Goal: Task Accomplishment & Management: Manage account settings

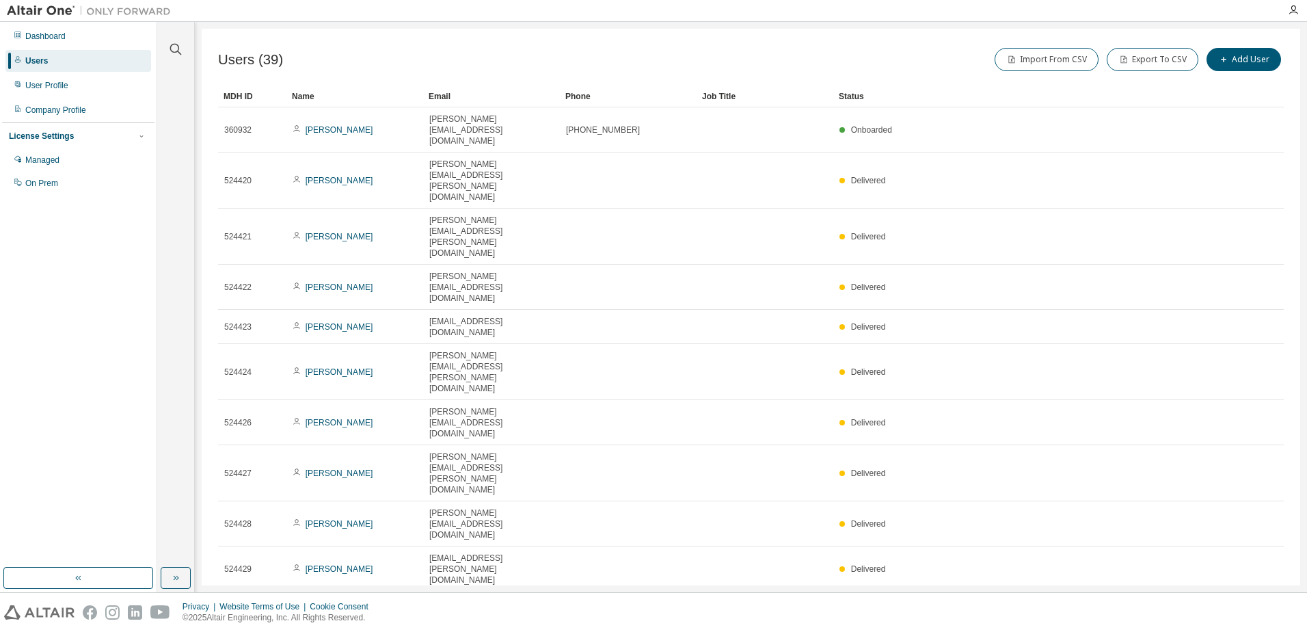
click at [445, 96] on div "Email" at bounding box center [492, 96] width 126 height 22
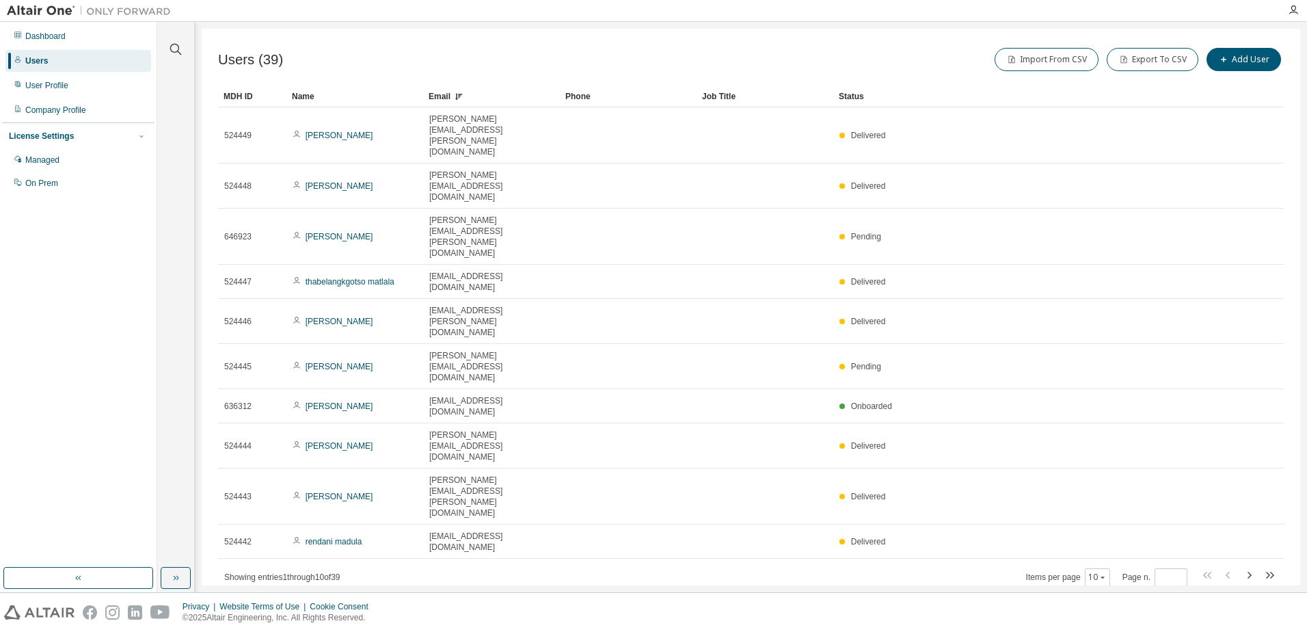
click at [438, 97] on div "Email" at bounding box center [492, 96] width 126 height 22
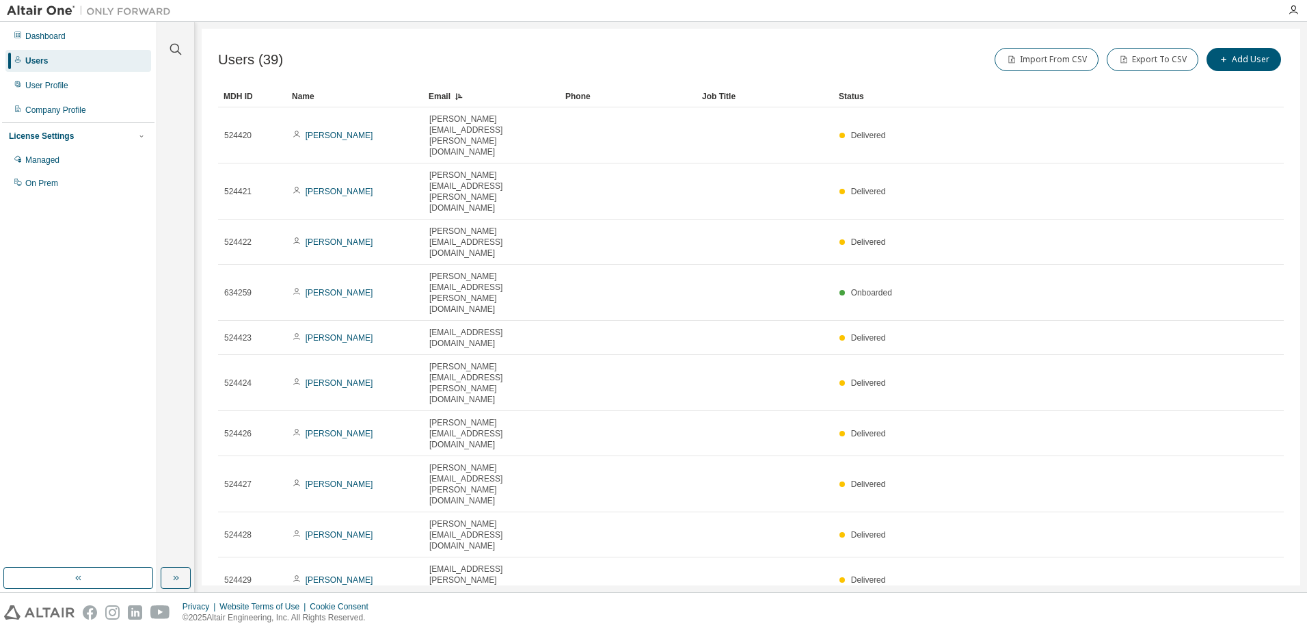
click at [1248, 611] on icon "button" at bounding box center [1249, 619] width 16 height 16
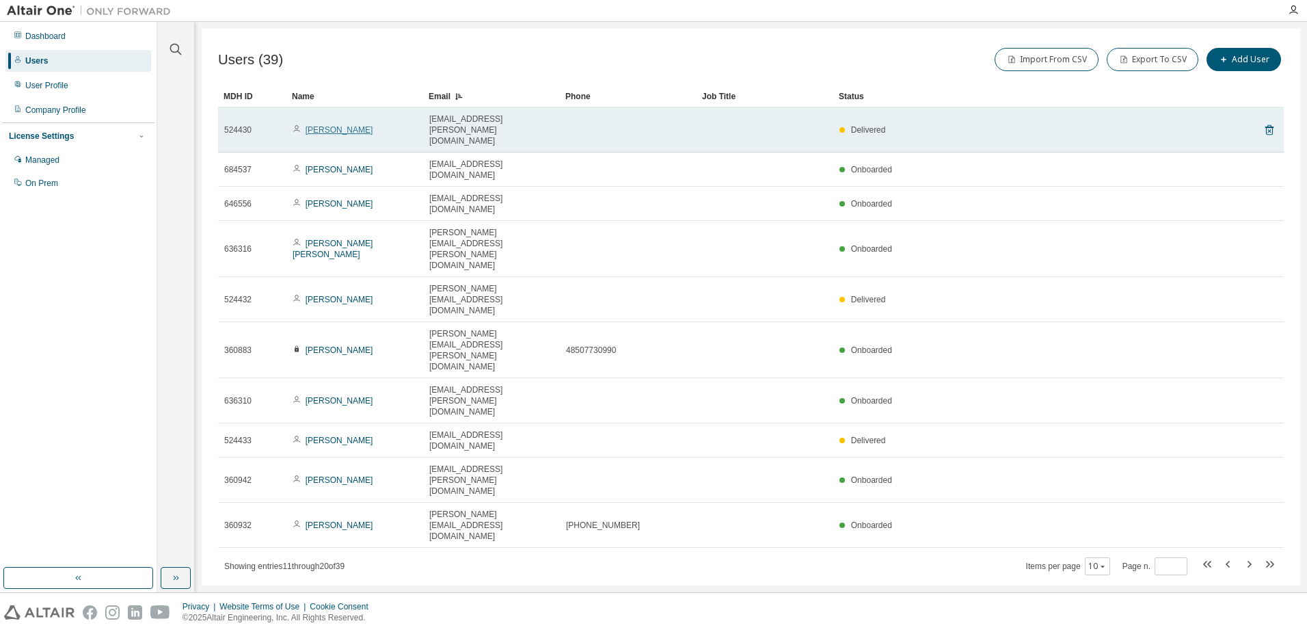
click at [334, 125] on link "[PERSON_NAME]" at bounding box center [340, 130] width 68 height 10
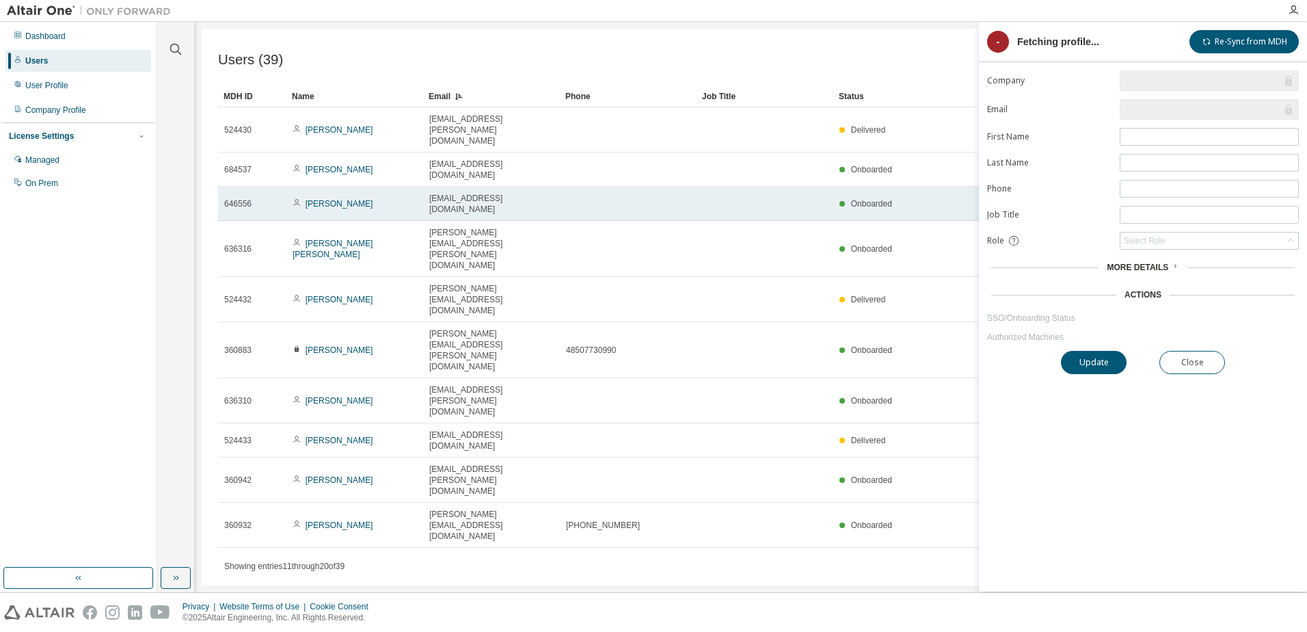
type input "*"
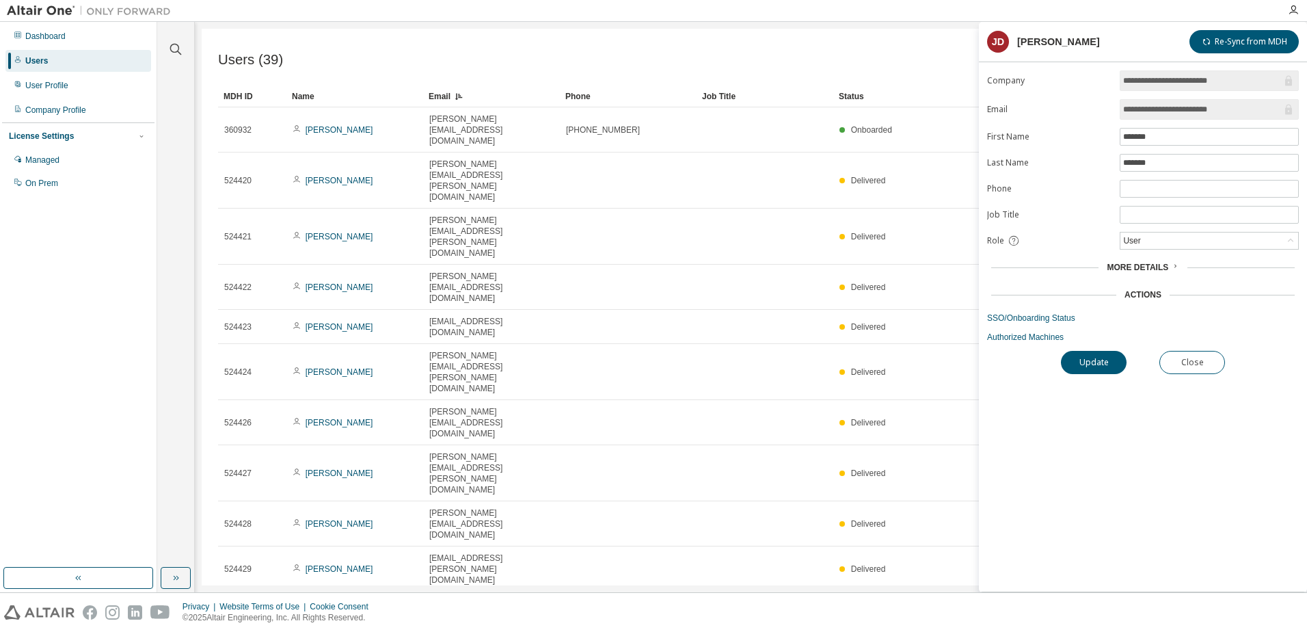
click at [1162, 266] on span "More Details" at bounding box center [1138, 268] width 62 height 10
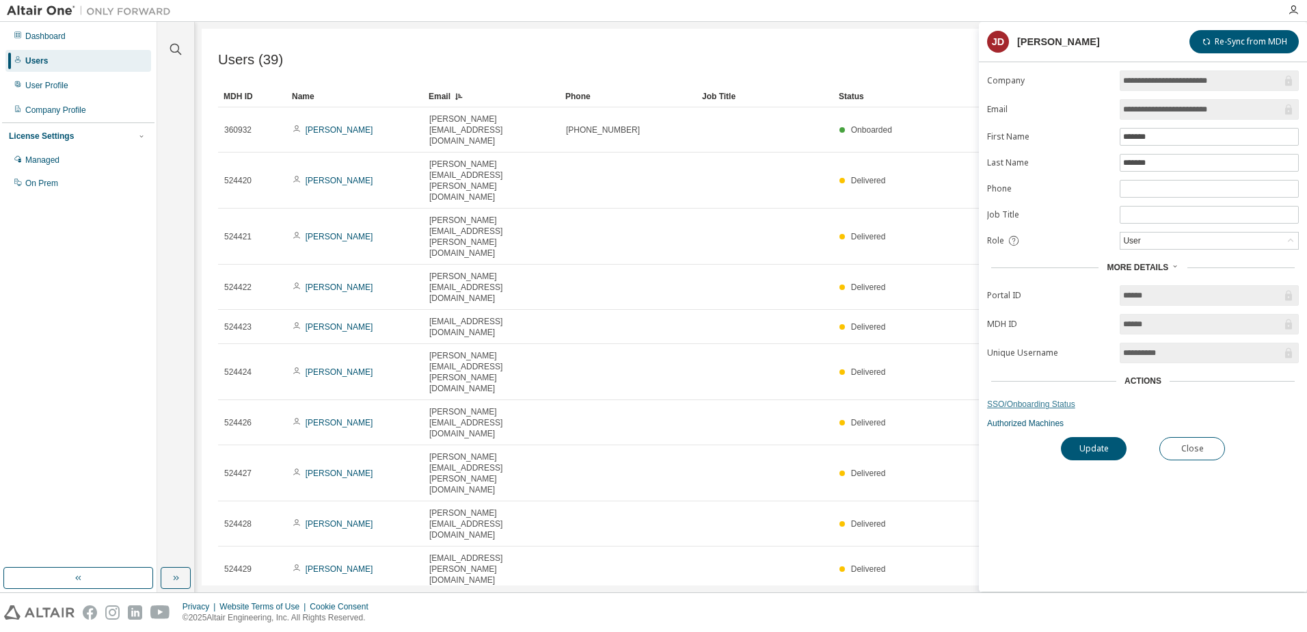
click at [1032, 404] on link "SSO/Onboarding Status" at bounding box center [1143, 404] width 312 height 11
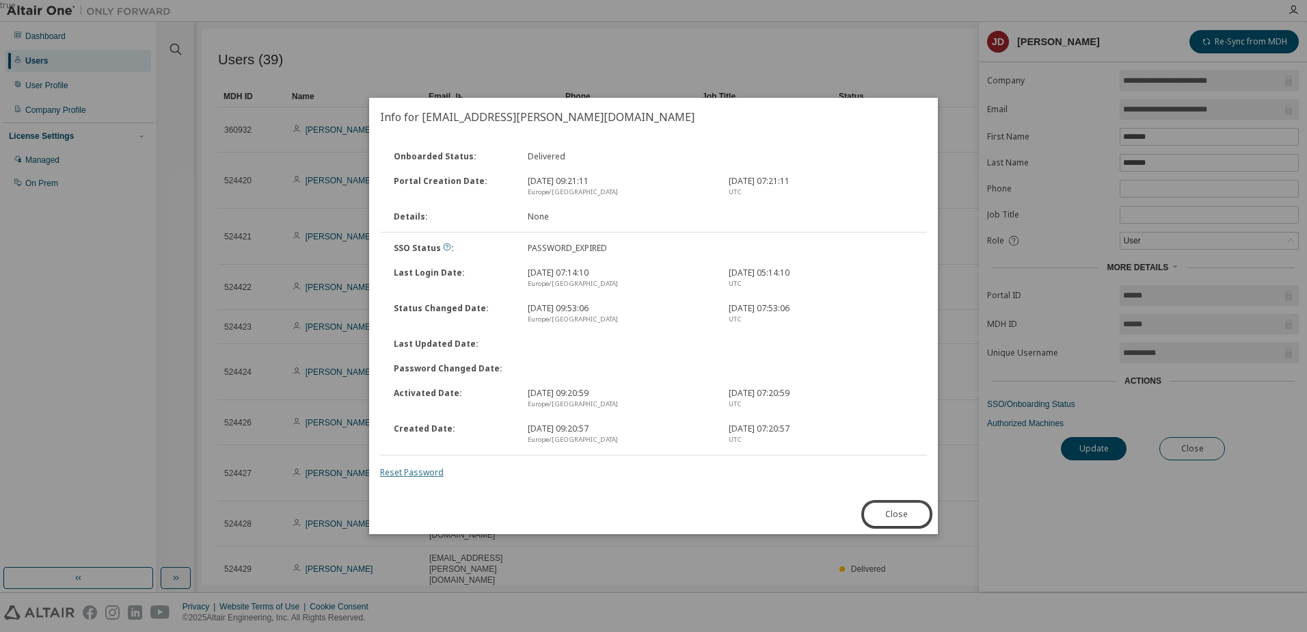
click at [417, 467] on link "Reset Password" at bounding box center [412, 472] width 64 height 12
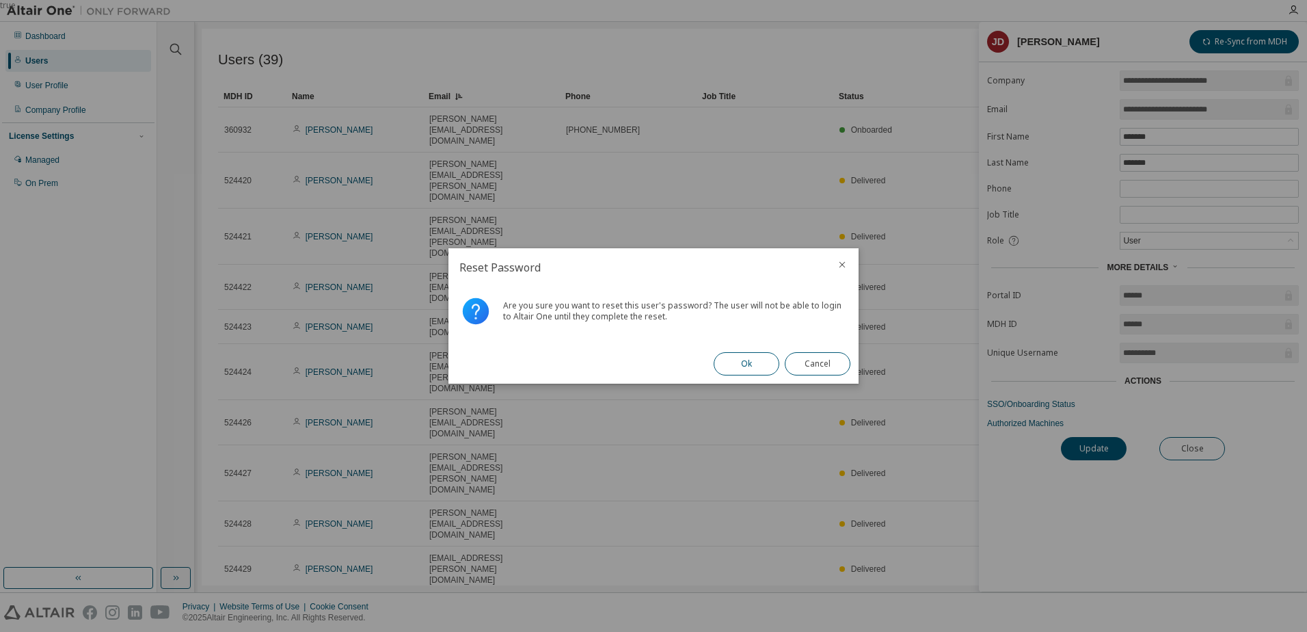
click at [749, 361] on button "Ok" at bounding box center [747, 363] width 66 height 23
click at [827, 361] on button "Close" at bounding box center [818, 363] width 66 height 23
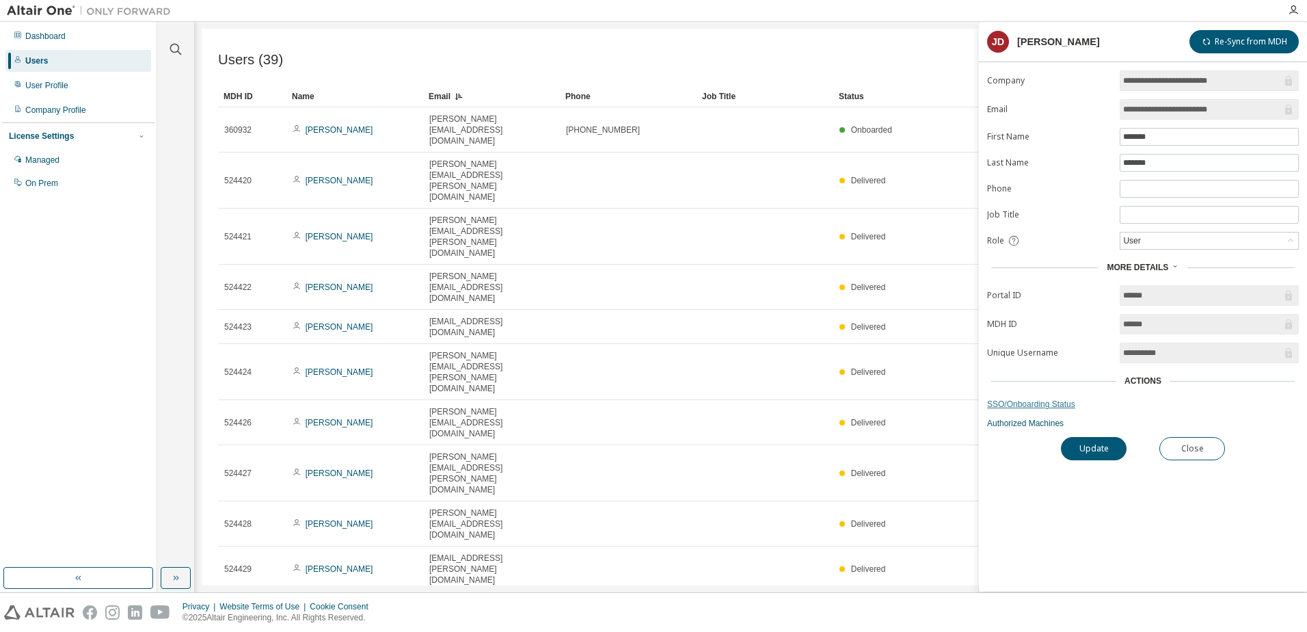
click at [1030, 403] on link "SSO/Onboarding Status" at bounding box center [1143, 404] width 312 height 11
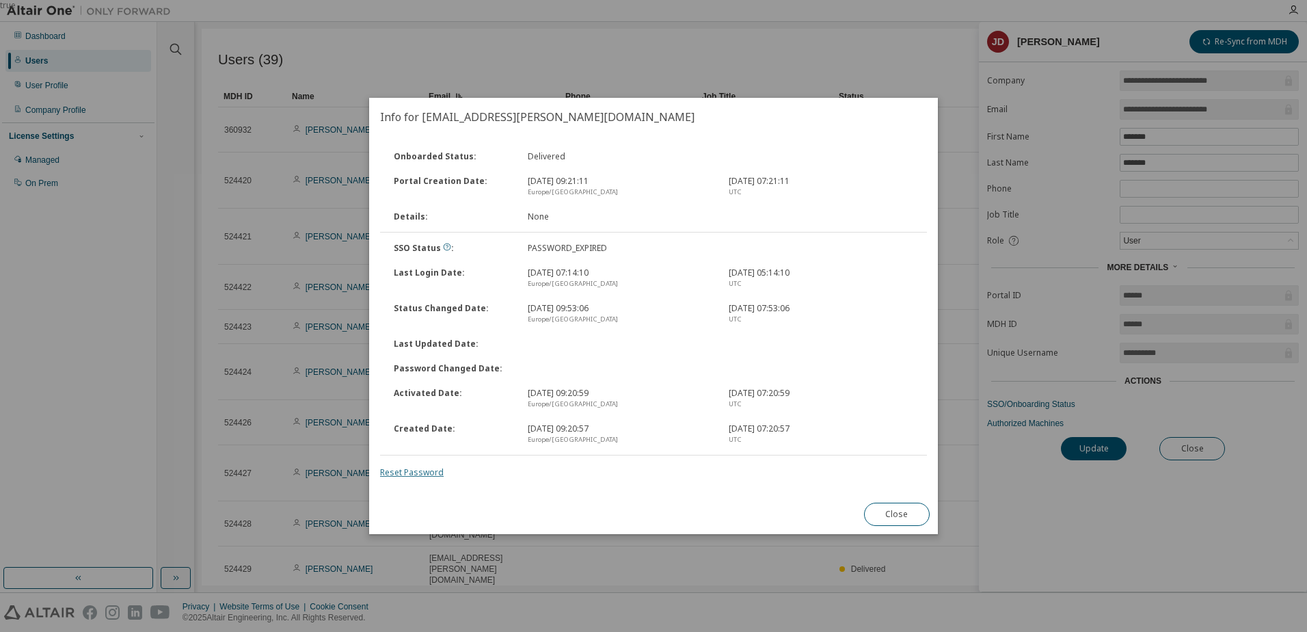
click at [410, 474] on link "Reset Password" at bounding box center [412, 472] width 64 height 12
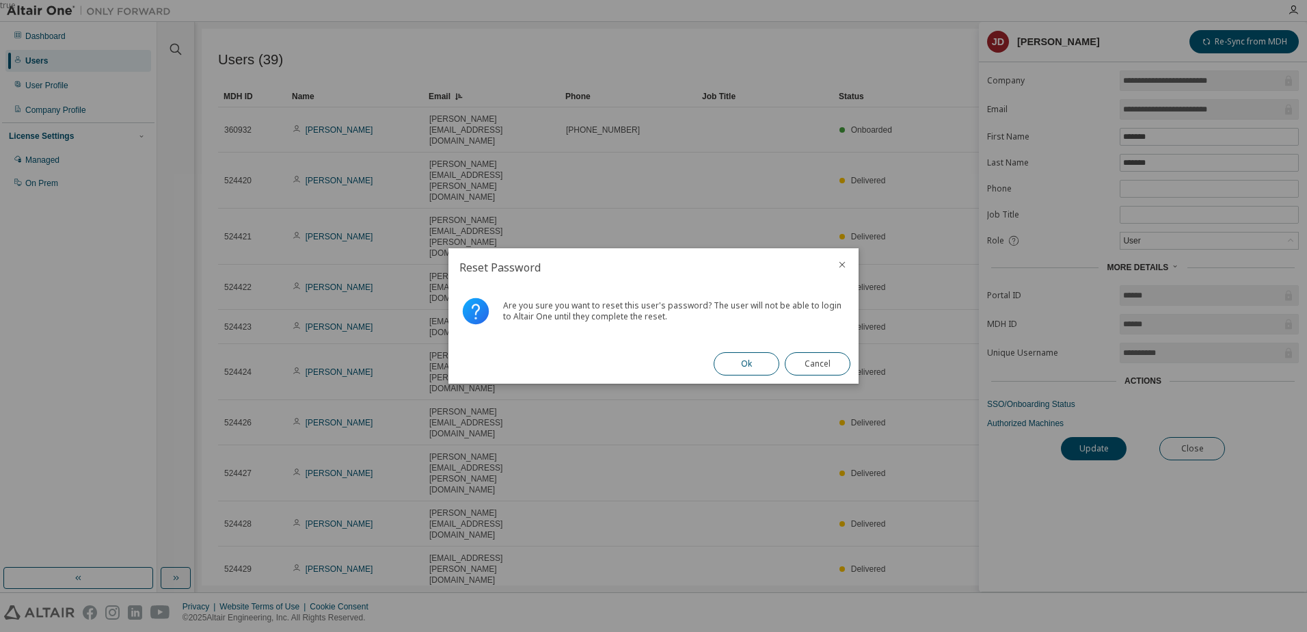
click at [736, 368] on button "Ok" at bounding box center [747, 363] width 66 height 23
click at [831, 358] on button "Close" at bounding box center [818, 363] width 66 height 23
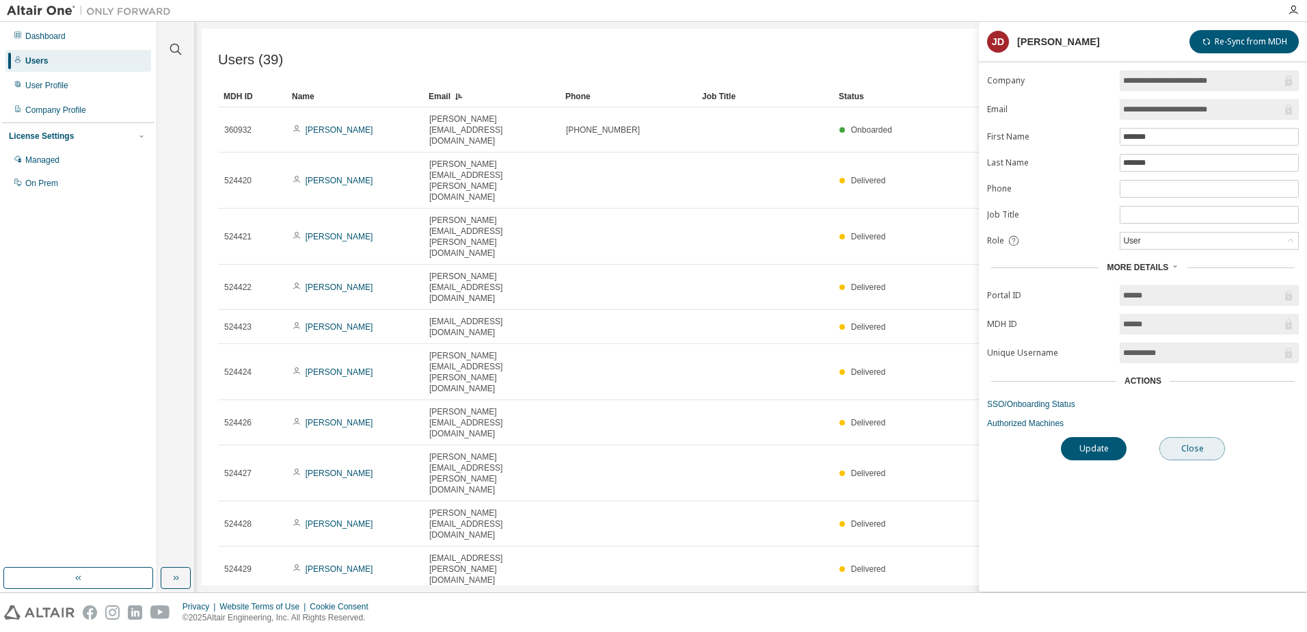
click at [1212, 450] on button "Close" at bounding box center [1193, 448] width 66 height 23
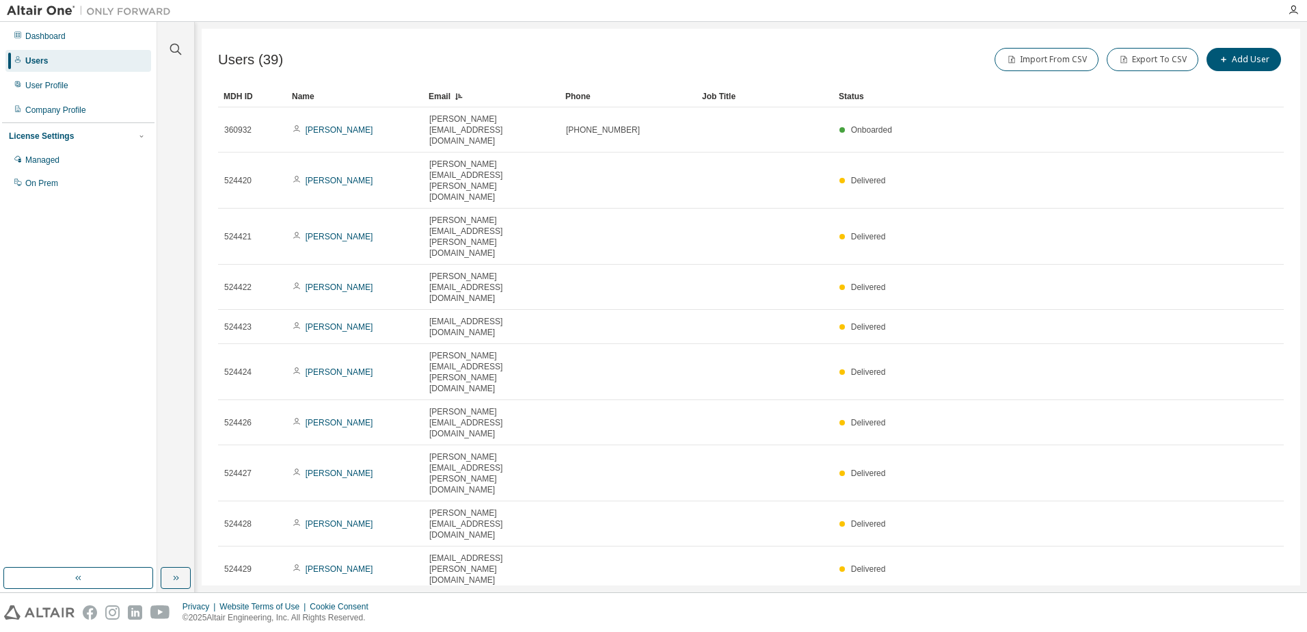
click at [1251, 600] on icon "button" at bounding box center [1249, 608] width 16 height 16
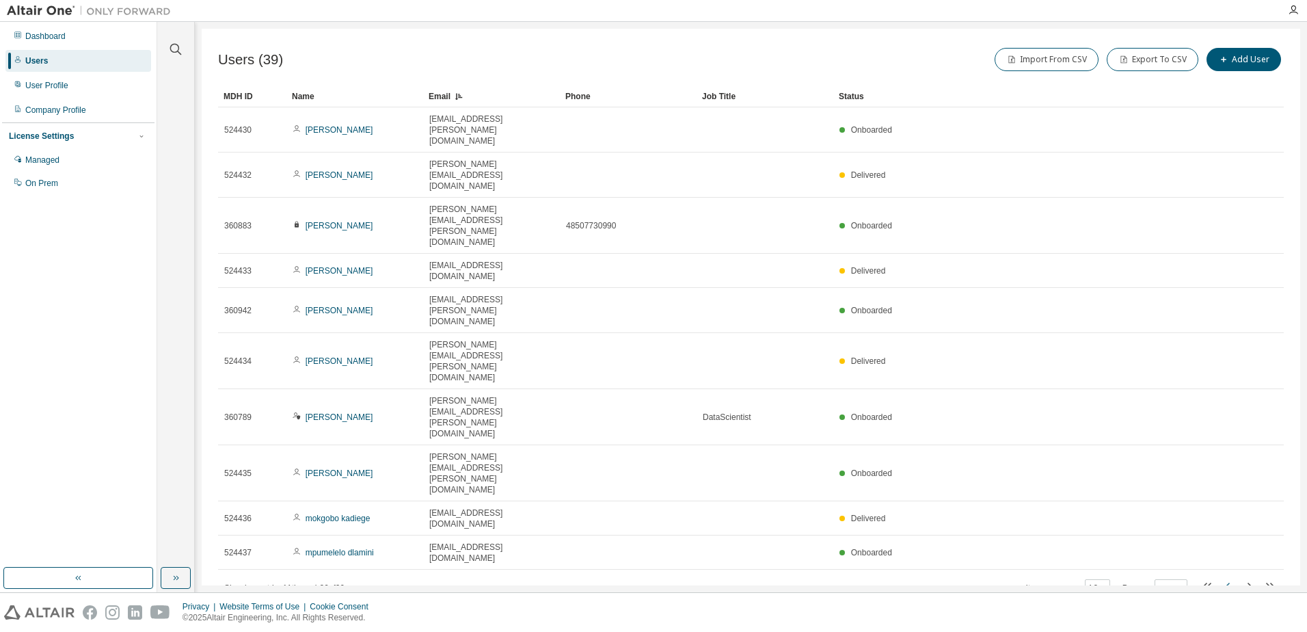
click at [1225, 578] on icon "button" at bounding box center [1228, 586] width 16 height 16
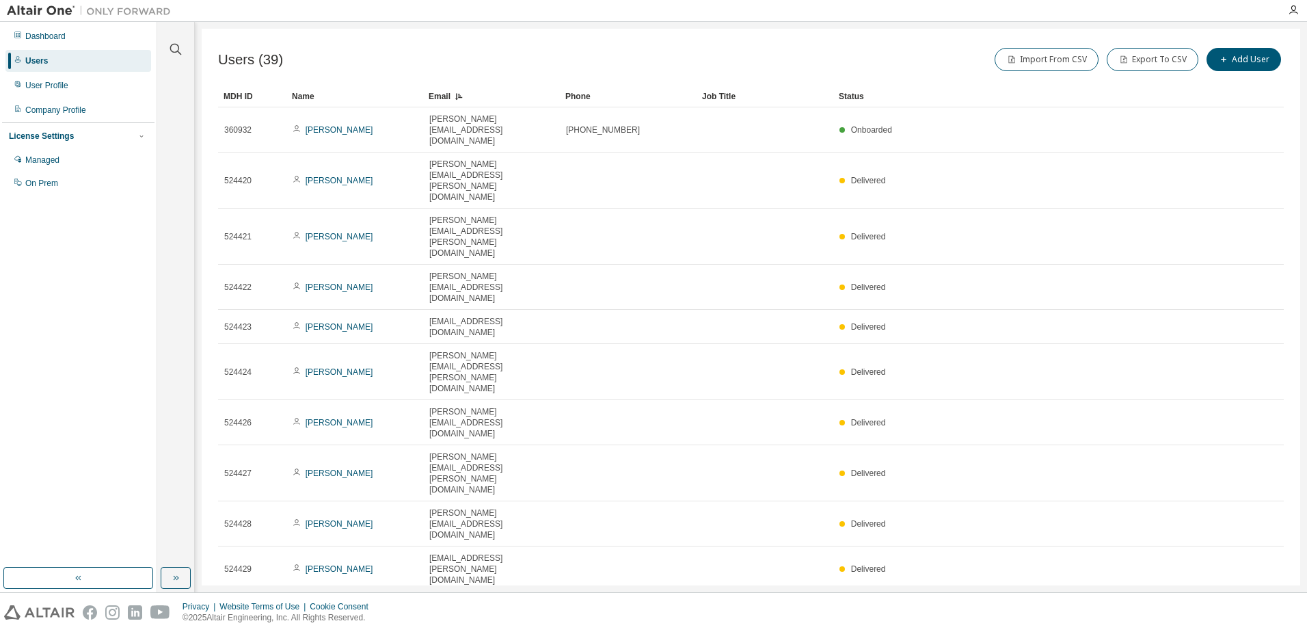
click at [1248, 600] on icon "button" at bounding box center [1249, 608] width 16 height 16
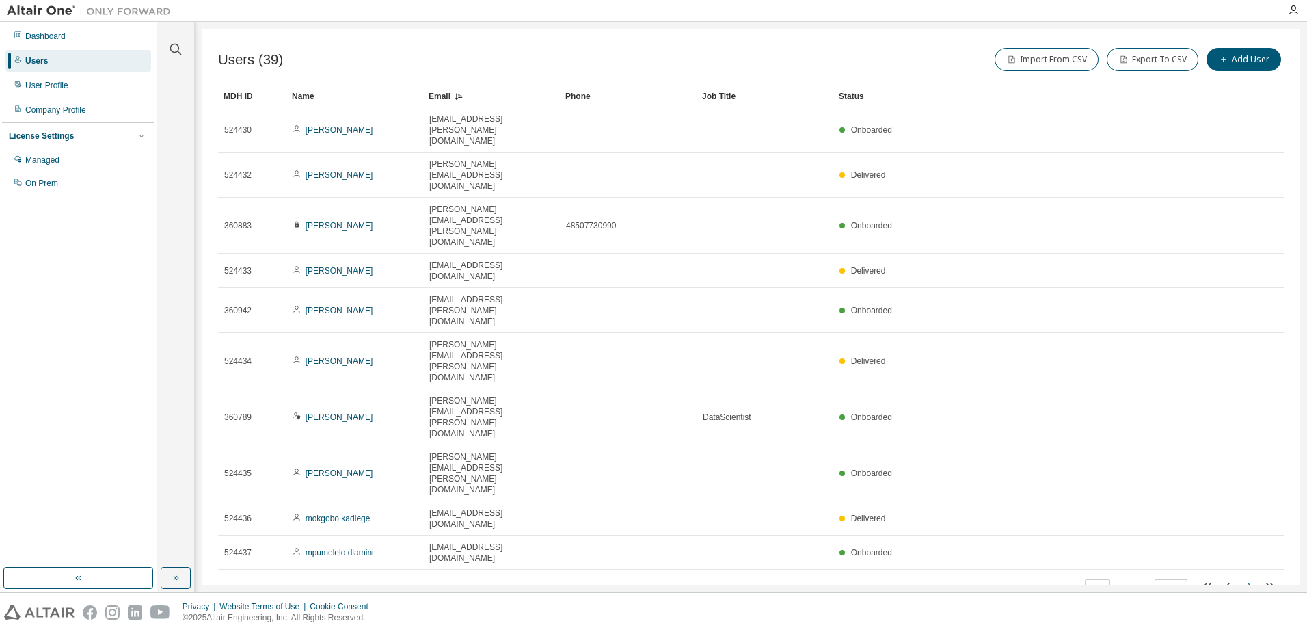
click at [1252, 578] on icon "button" at bounding box center [1249, 586] width 16 height 16
type input "*"
